Goal: Task Accomplishment & Management: Manage account settings

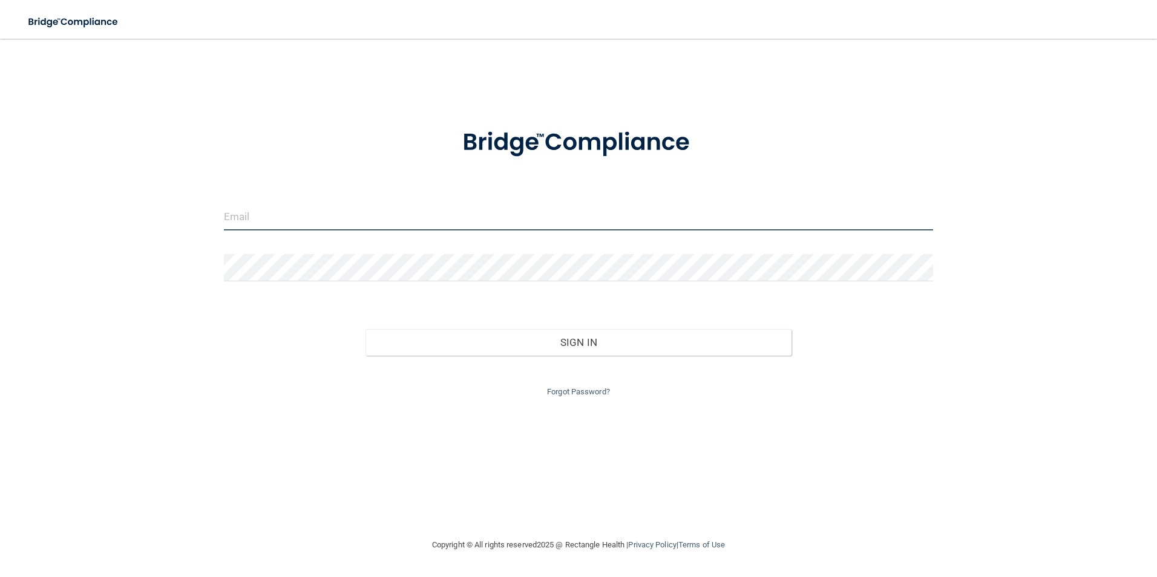
click at [232, 211] on input "email" at bounding box center [579, 216] width 710 height 27
type input "[EMAIL_ADDRESS][DOMAIN_NAME]"
click at [366, 329] on button "Sign In" at bounding box center [579, 342] width 426 height 27
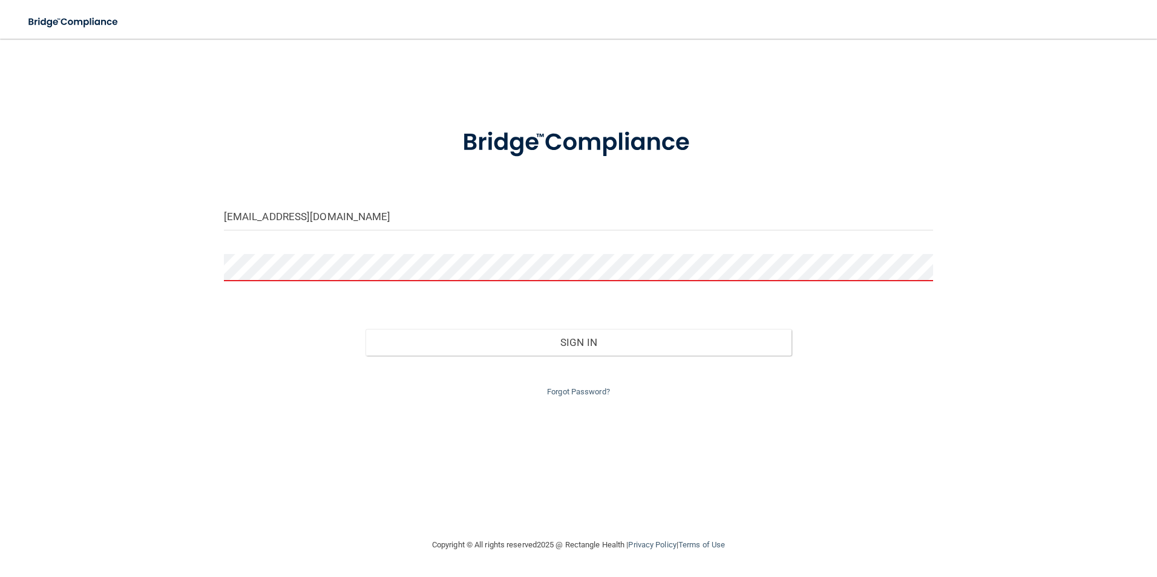
click at [366, 329] on button "Sign In" at bounding box center [579, 342] width 426 height 27
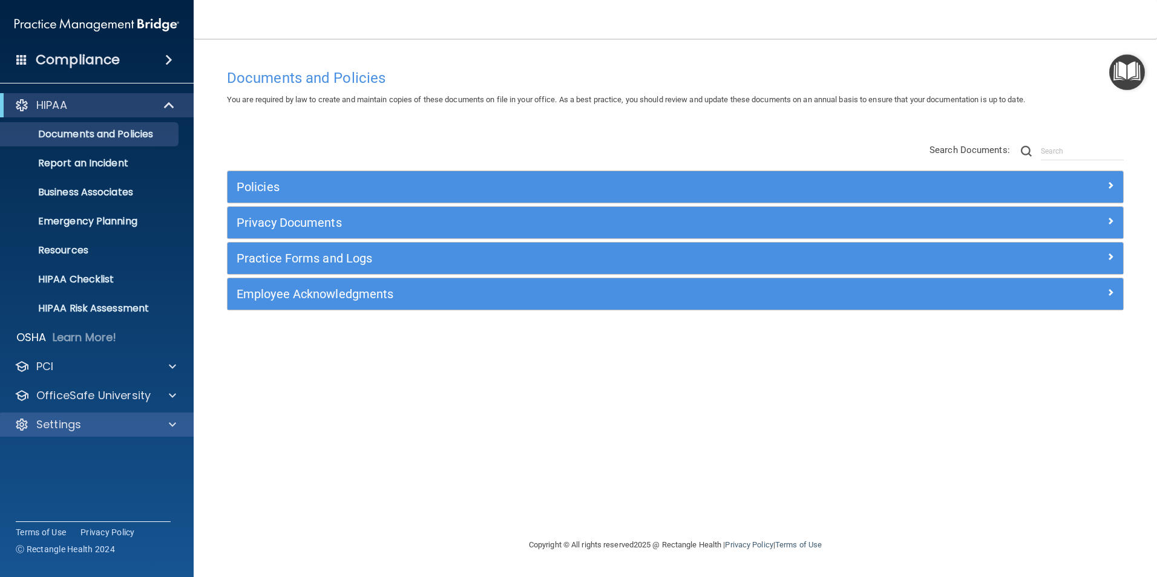
click at [82, 432] on div "Settings" at bounding box center [97, 425] width 194 height 24
click at [68, 424] on p "Settings" at bounding box center [58, 425] width 45 height 15
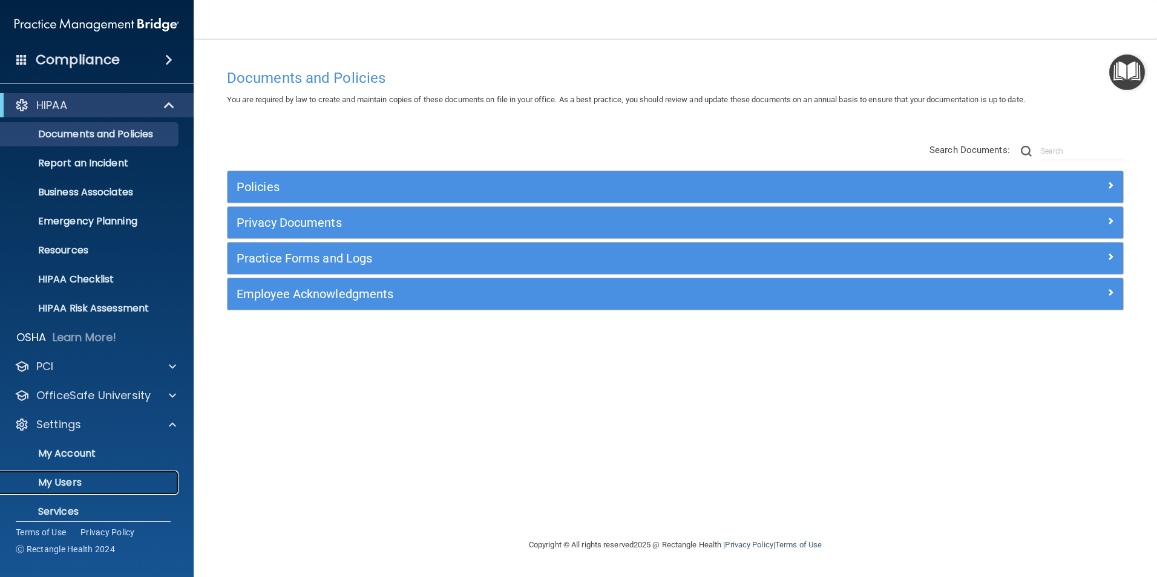
click at [73, 479] on p "My Users" at bounding box center [90, 483] width 165 height 12
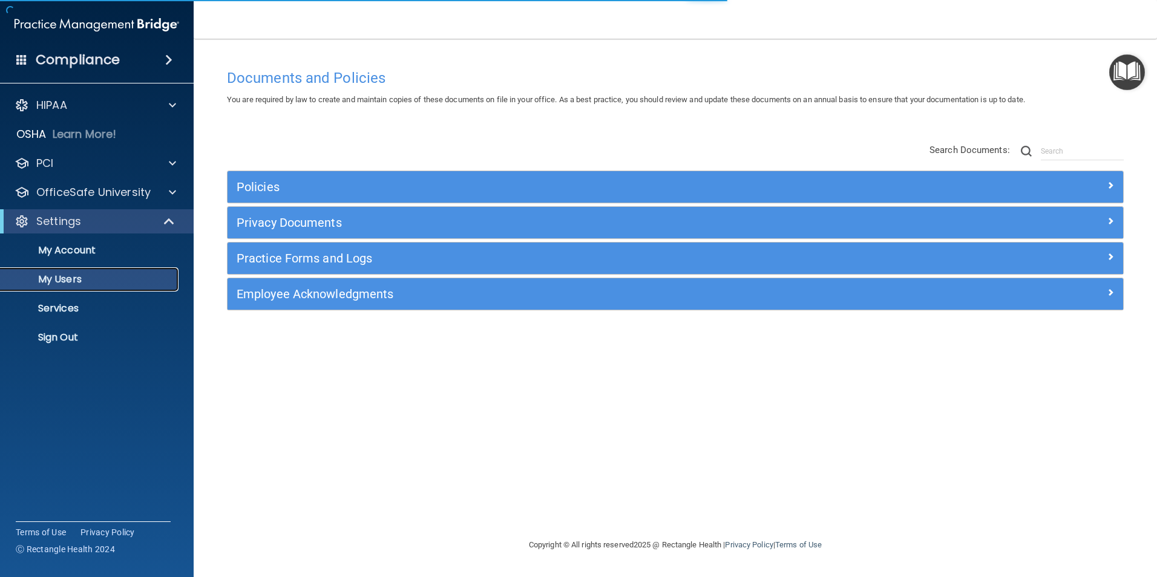
select select "20"
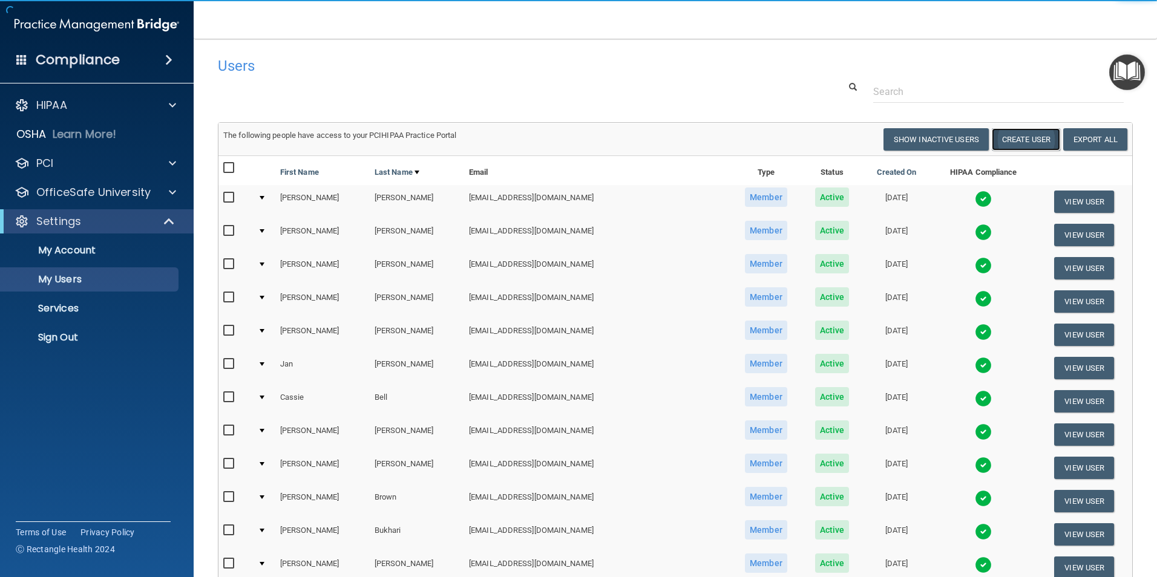
click at [1025, 136] on button "Create User" at bounding box center [1026, 139] width 68 height 22
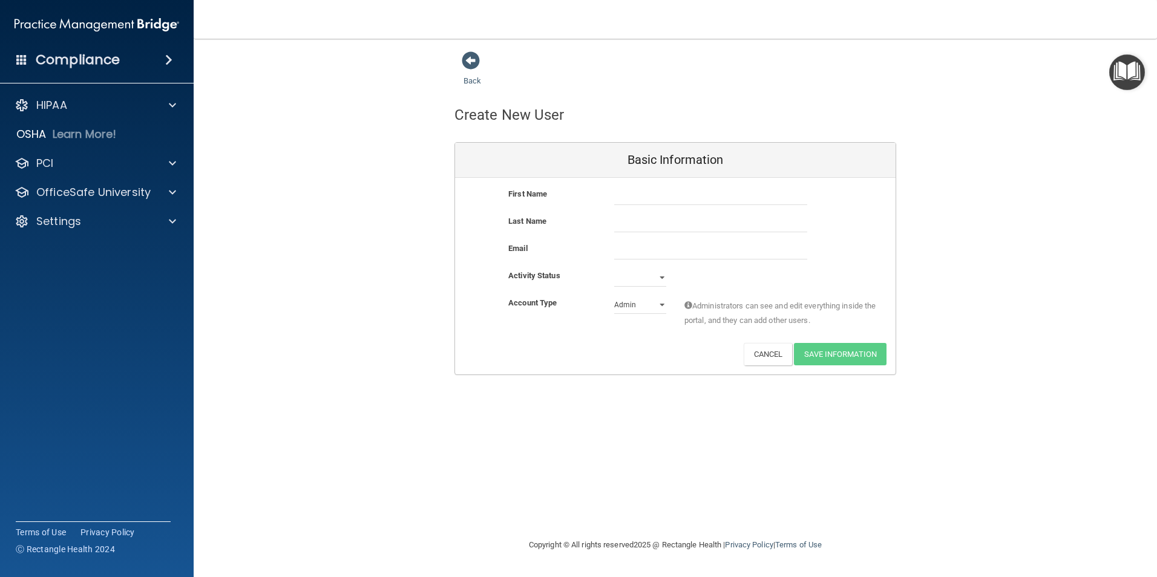
drag, startPoint x: 609, startPoint y: 195, endPoint x: 619, endPoint y: 194, distance: 9.3
click at [611, 195] on div at bounding box center [710, 196] width 211 height 18
click at [621, 194] on input "text" at bounding box center [710, 196] width 193 height 18
type input "[PERSON_NAME]"
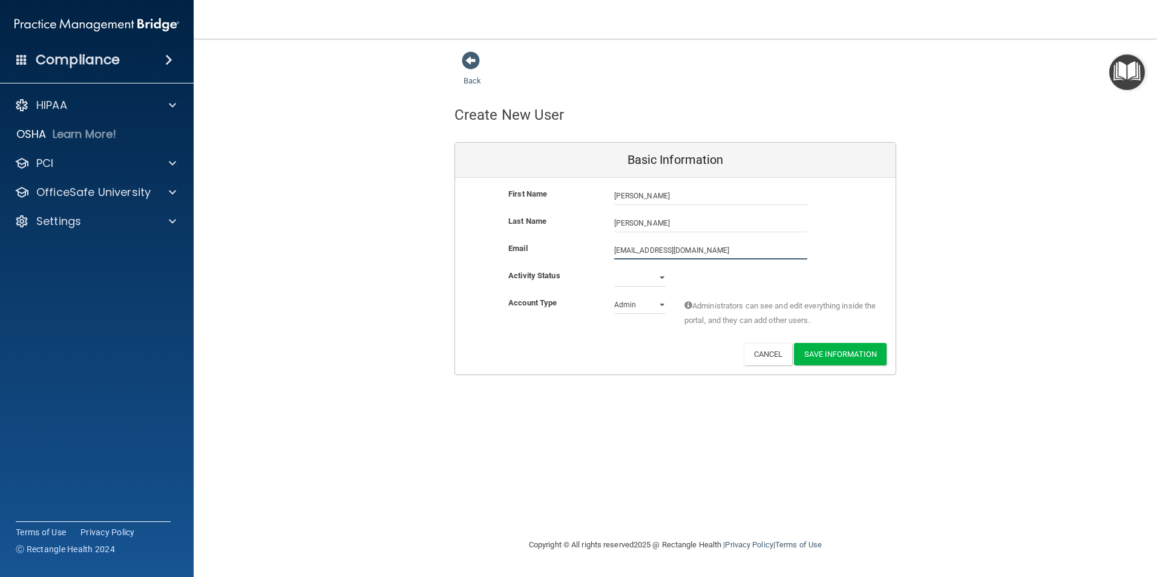
type input "[EMAIL_ADDRESS][DOMAIN_NAME]"
click at [640, 272] on select "Active Inactive" at bounding box center [640, 278] width 52 height 18
click at [639, 278] on select "Active Inactive" at bounding box center [640, 280] width 52 height 18
click at [634, 283] on select "Active Inactive" at bounding box center [640, 278] width 52 height 18
select select "active"
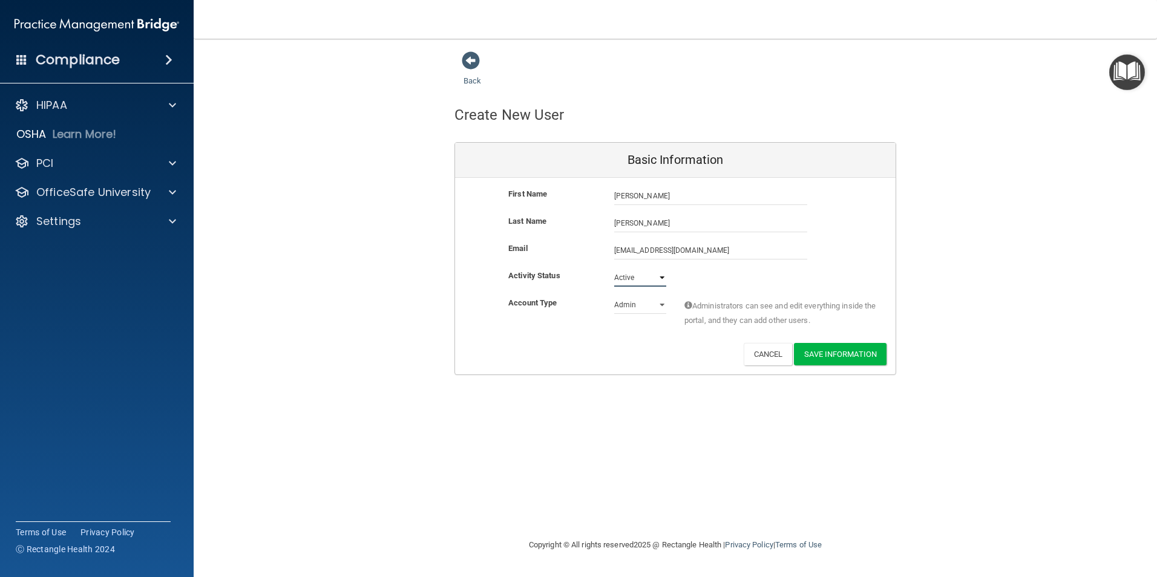
click at [614, 269] on select "Active Inactive" at bounding box center [640, 278] width 52 height 18
click at [632, 306] on select "Admin Member" at bounding box center [640, 305] width 52 height 18
select select "practice_member"
click at [614, 296] on select "Admin Member" at bounding box center [640, 305] width 52 height 18
click at [842, 356] on button "Save Information" at bounding box center [840, 354] width 93 height 22
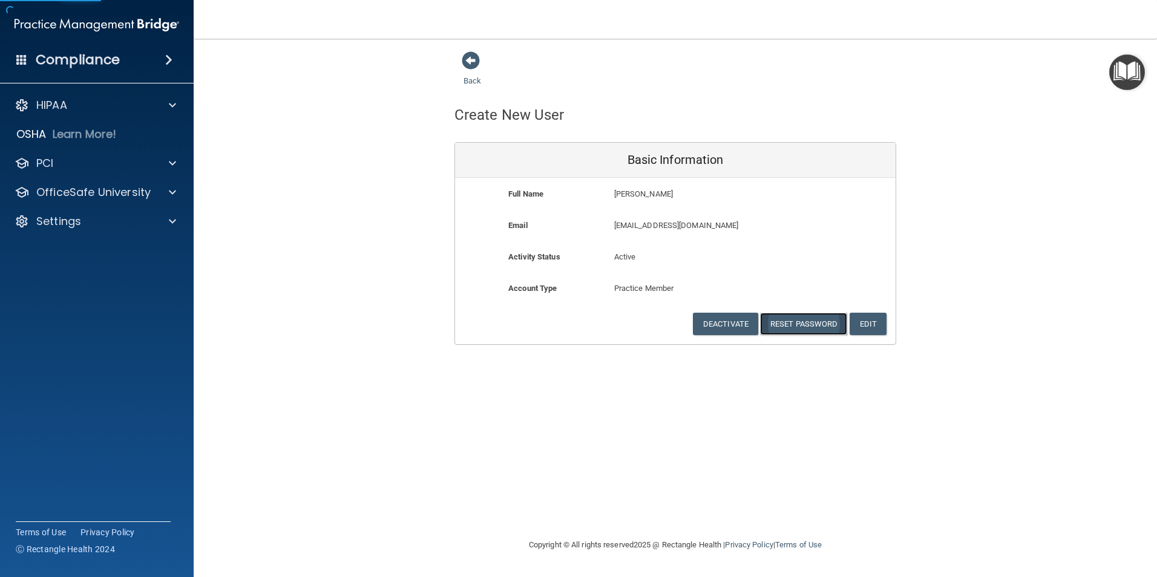
click at [807, 318] on button "Reset Password" at bounding box center [803, 324] width 87 height 22
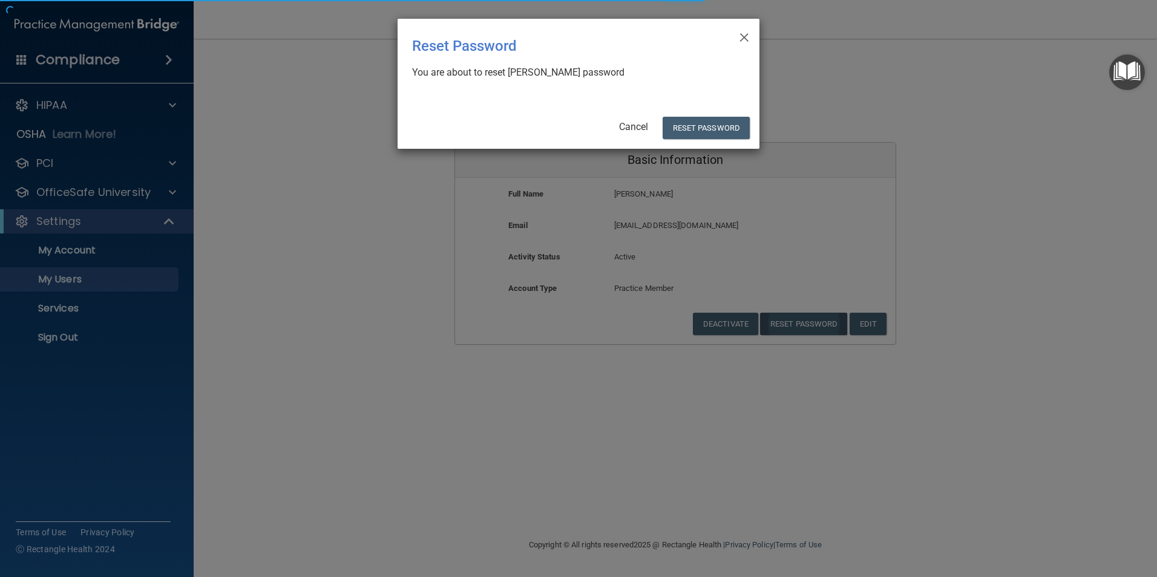
select select "20"
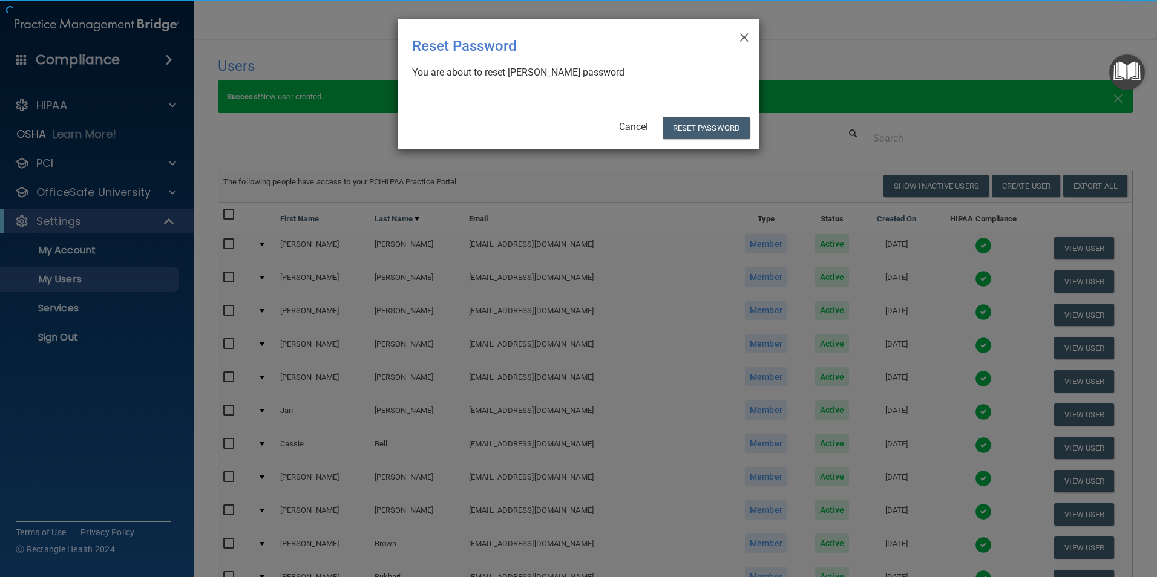
click at [801, 322] on div "× Close Reset Password There was an error while resetting the password ... You …" at bounding box center [578, 288] width 1157 height 577
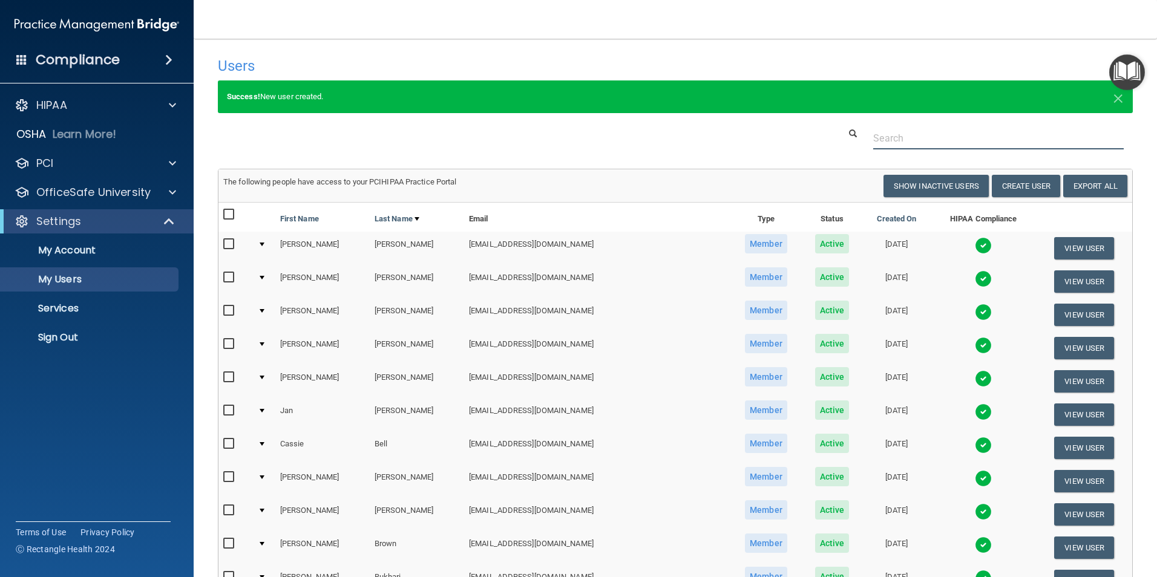
click at [890, 136] on input "text" at bounding box center [998, 138] width 251 height 22
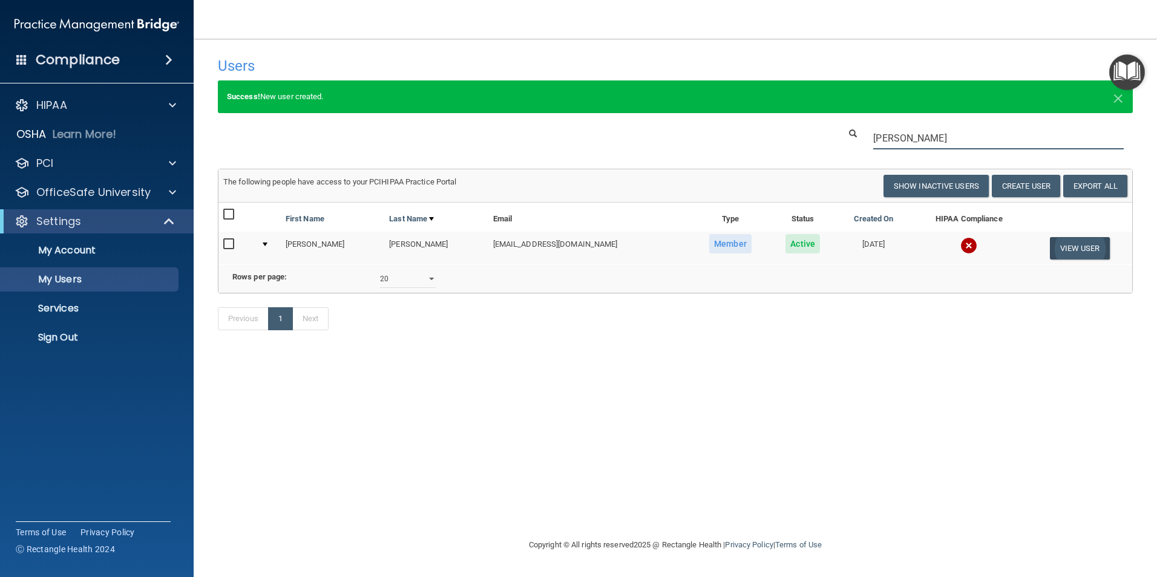
type input "[PERSON_NAME]"
click at [1092, 249] on button "View User" at bounding box center [1080, 248] width 60 height 22
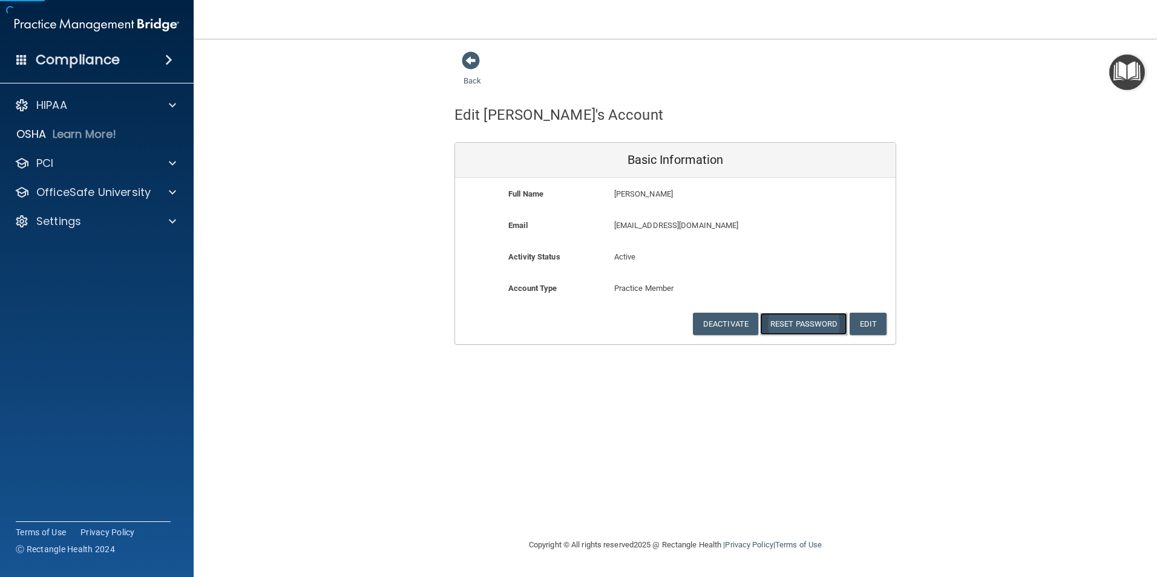
click at [808, 321] on button "Reset Password" at bounding box center [803, 324] width 87 height 22
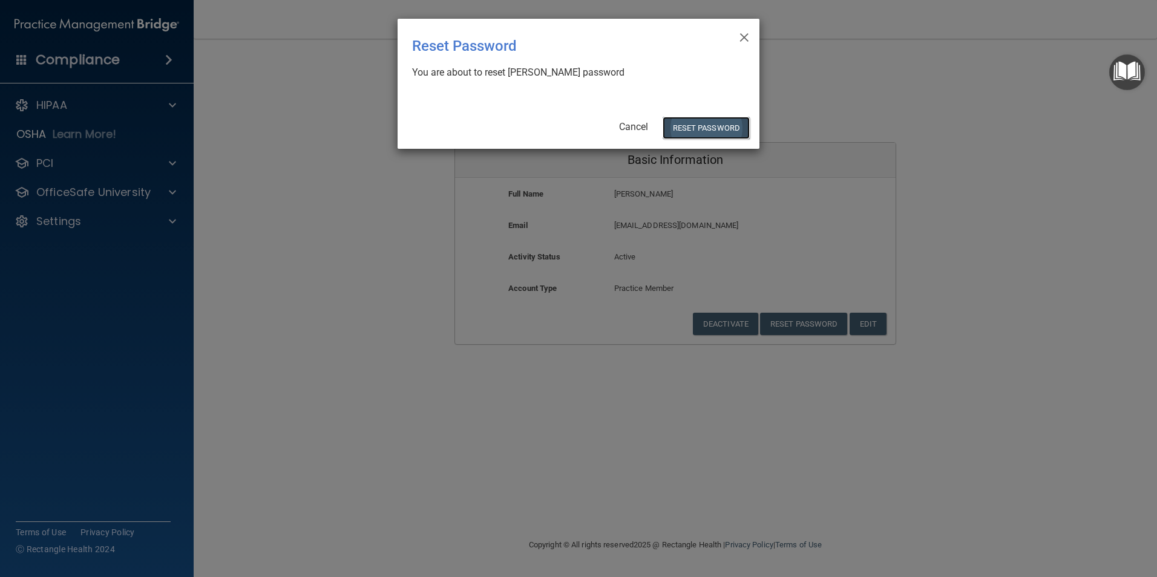
click at [701, 134] on button "Reset Password" at bounding box center [706, 128] width 87 height 22
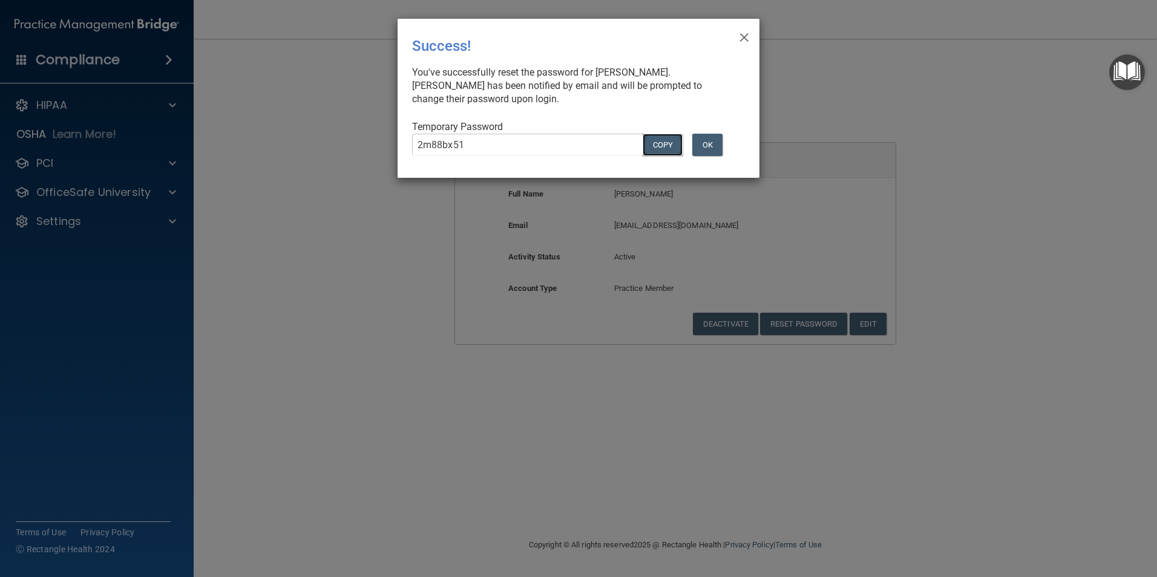
click at [665, 137] on button "COPY" at bounding box center [663, 145] width 40 height 22
click at [663, 145] on button "Copy" at bounding box center [663, 145] width 40 height 22
click at [710, 146] on button "OK" at bounding box center [707, 145] width 30 height 22
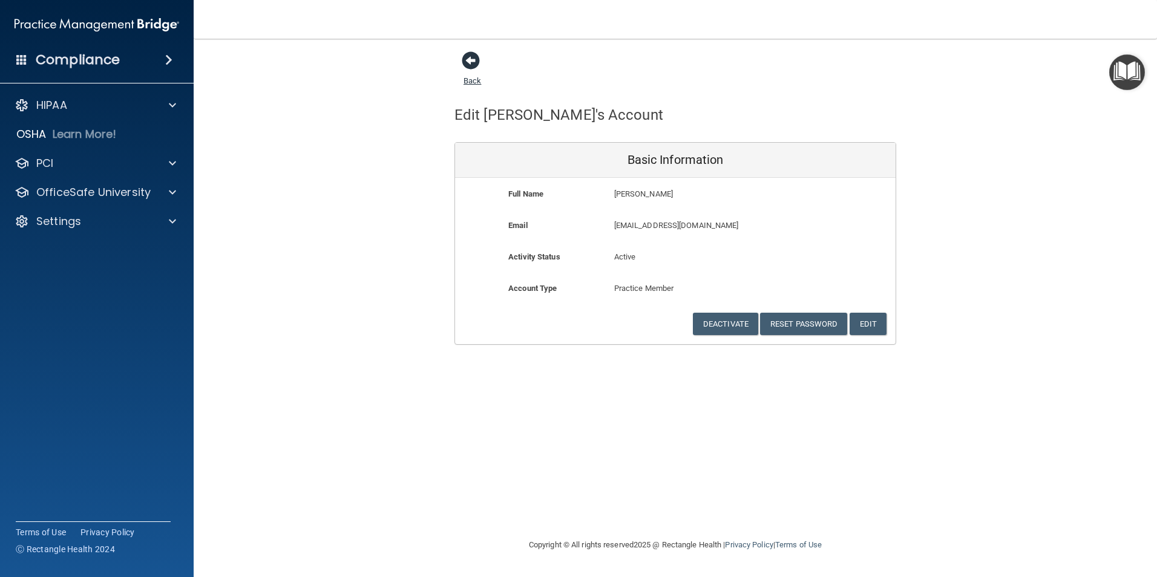
click at [468, 61] on span at bounding box center [471, 60] width 18 height 18
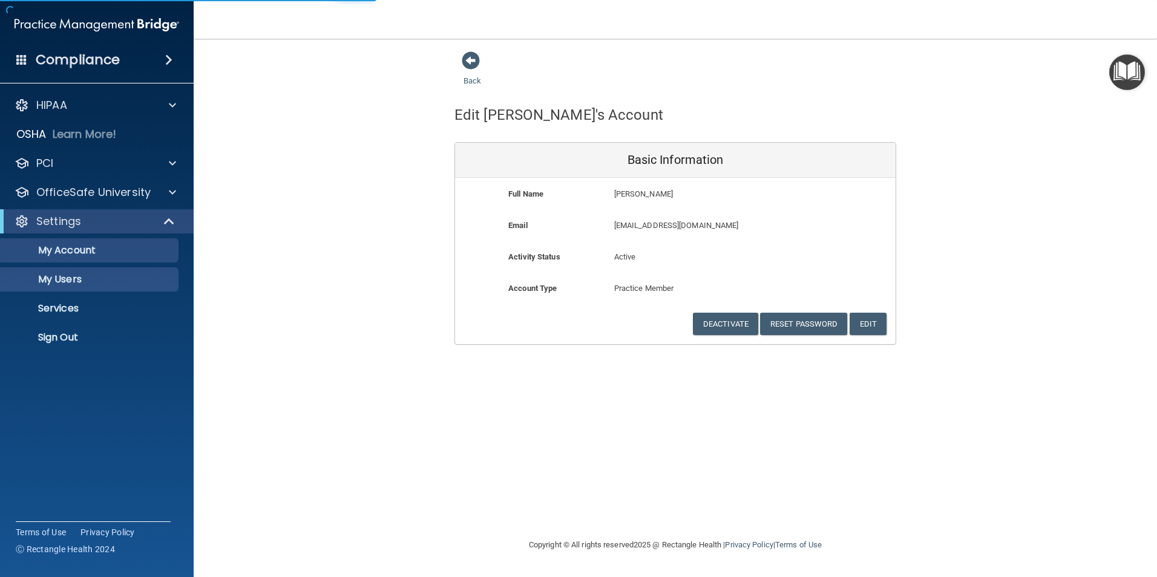
select select "20"
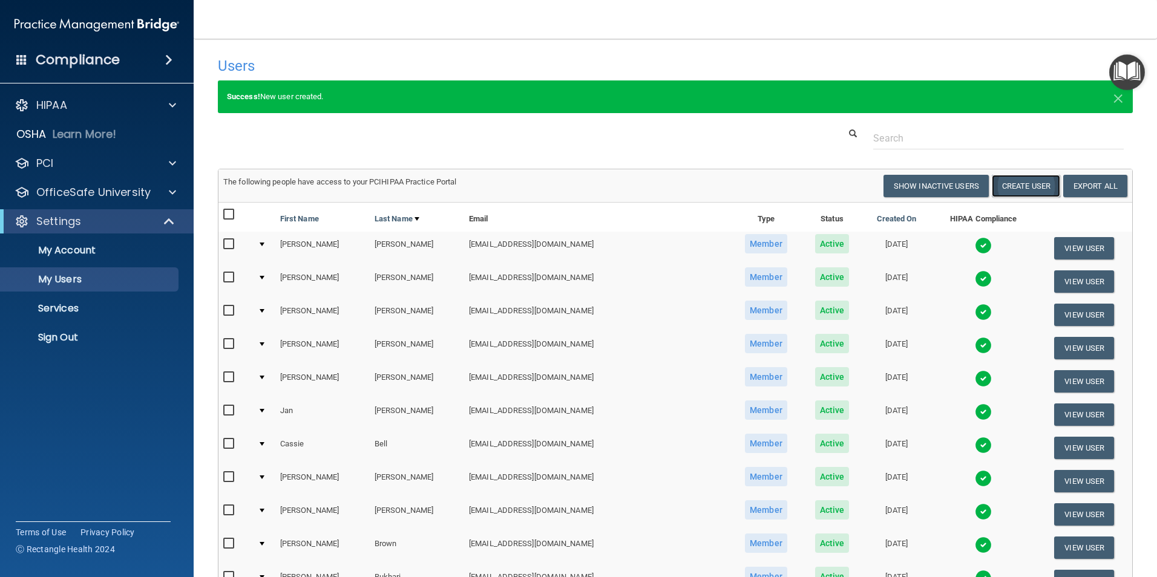
click at [1034, 183] on button "Create User" at bounding box center [1026, 186] width 68 height 22
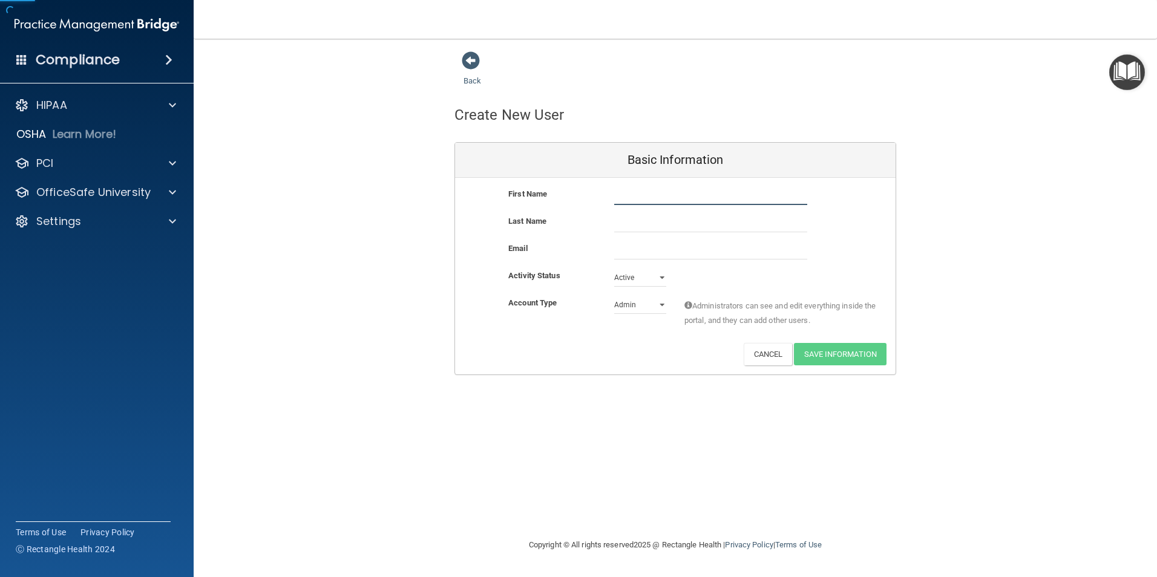
click at [650, 203] on input "text" at bounding box center [710, 196] width 193 height 18
type input "[PERSON_NAME]"
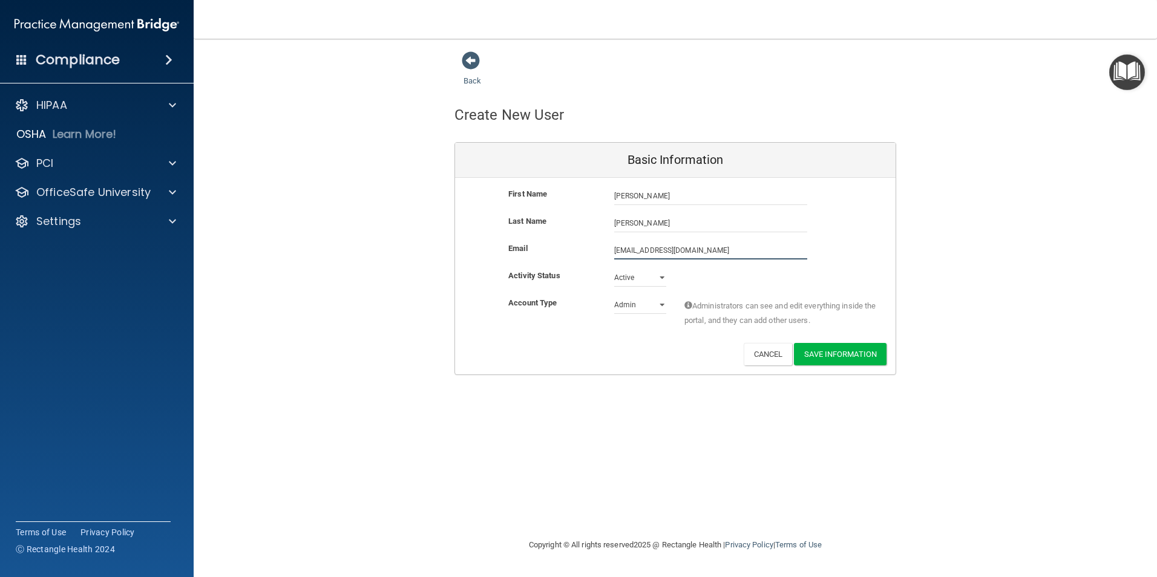
type input "[EMAIL_ADDRESS][DOMAIN_NAME]"
drag, startPoint x: 623, startPoint y: 299, endPoint x: 623, endPoint y: 309, distance: 9.7
click at [623, 299] on select "Admin Member" at bounding box center [640, 307] width 52 height 18
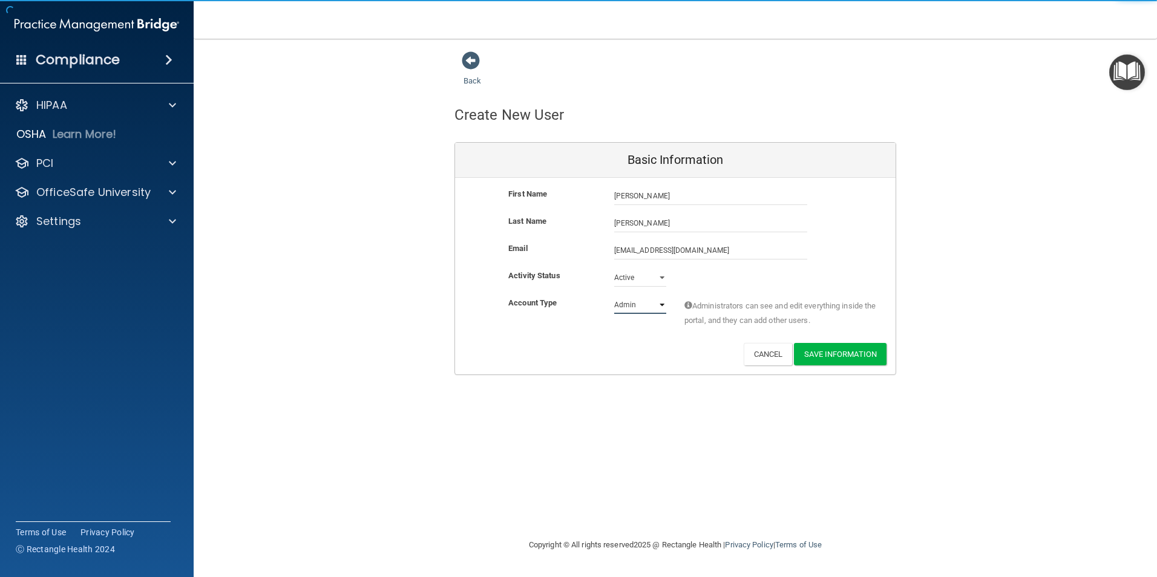
select select "practice_member"
click at [614, 296] on select "Admin Member" at bounding box center [640, 305] width 52 height 18
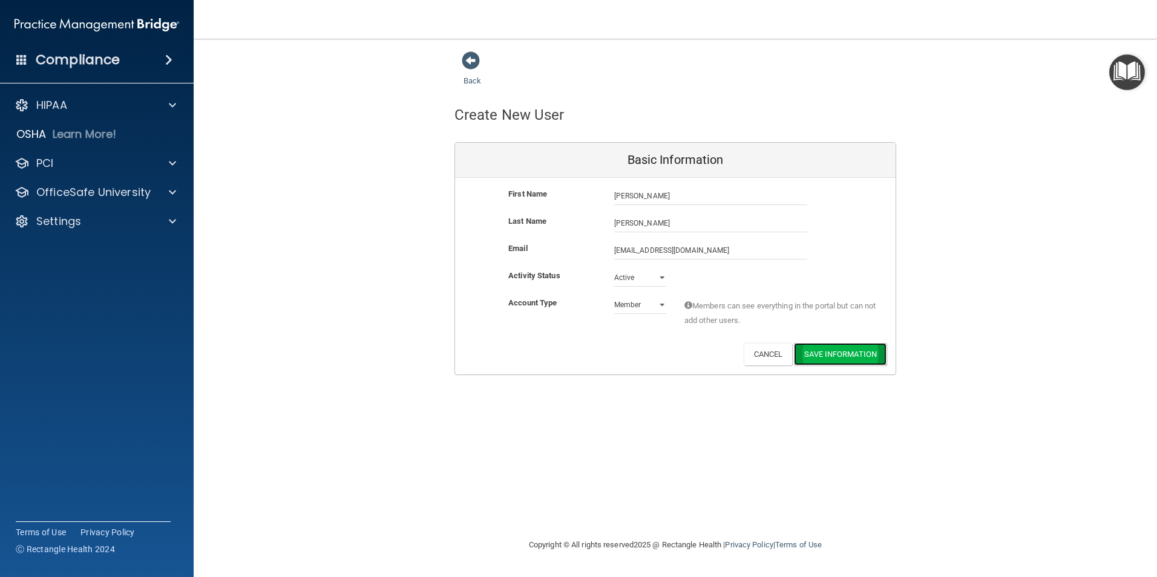
click at [834, 348] on button "Save Information" at bounding box center [840, 354] width 93 height 22
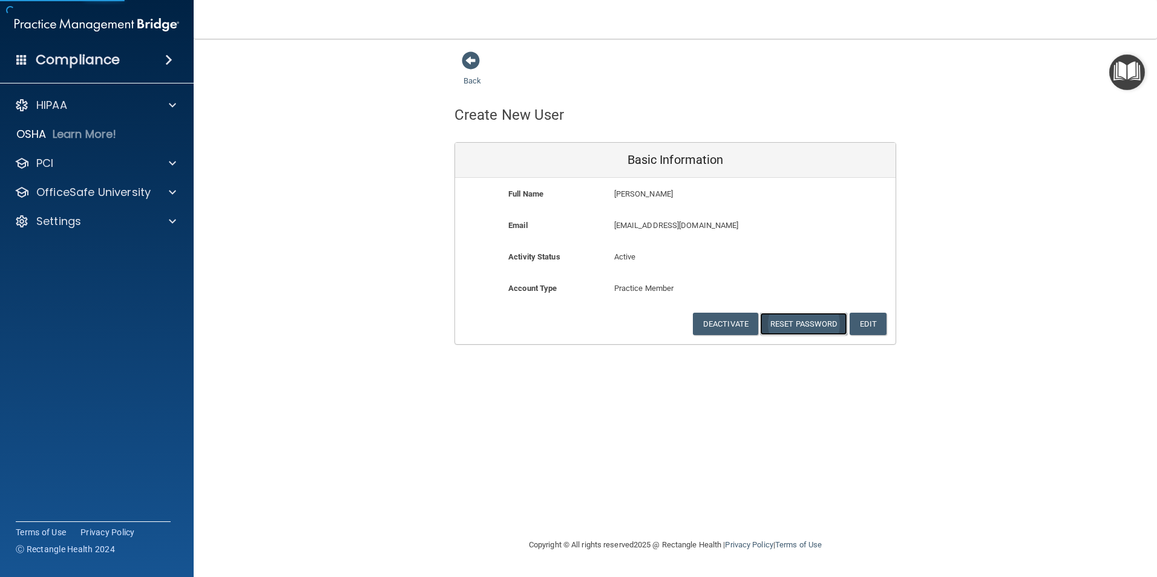
click at [822, 322] on button "Reset Password" at bounding box center [803, 324] width 87 height 22
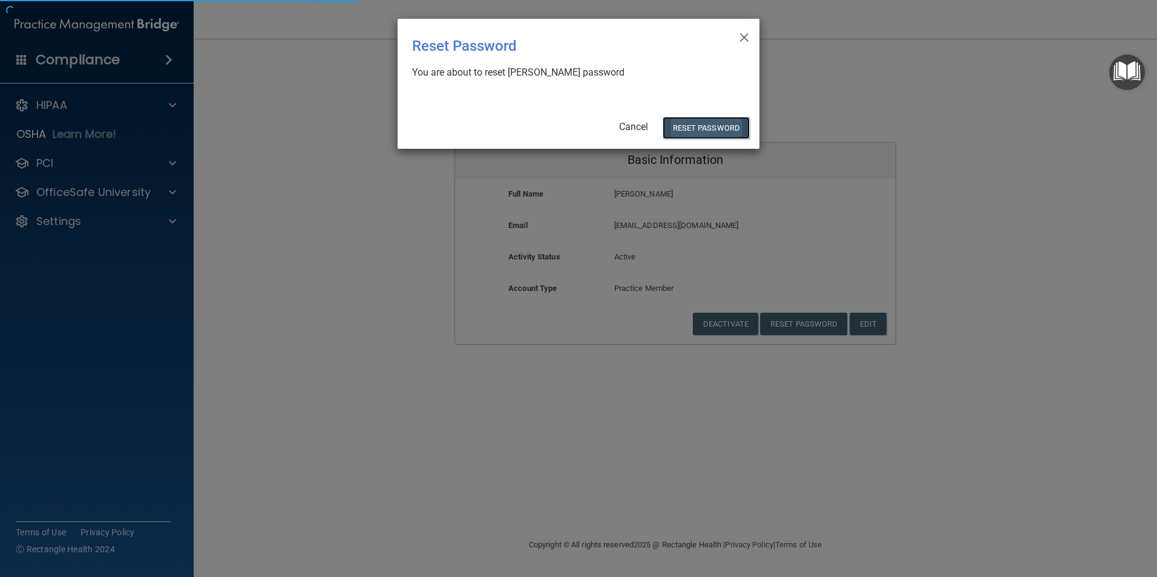
click at [725, 120] on button "Reset Password" at bounding box center [706, 128] width 87 height 22
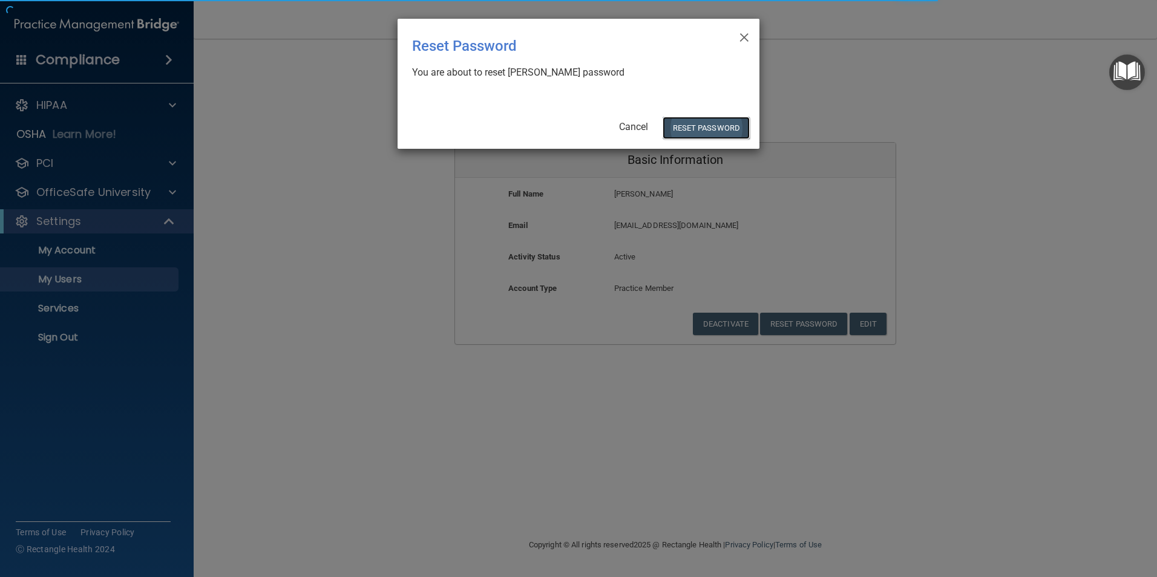
select select "20"
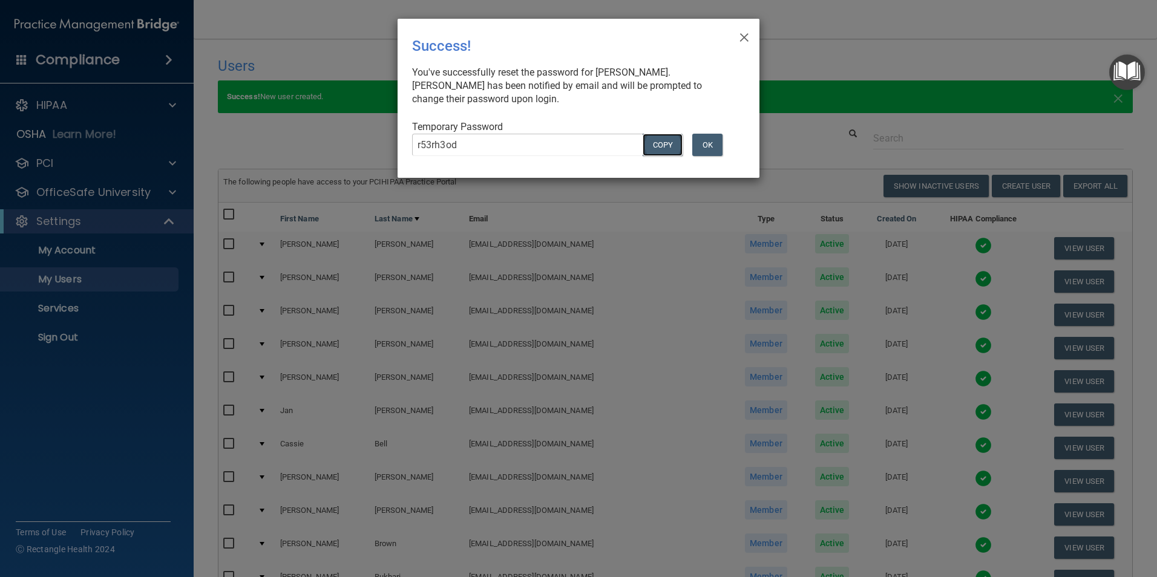
click at [658, 151] on button "COPY" at bounding box center [663, 145] width 40 height 22
